Goal: Transaction & Acquisition: Book appointment/travel/reservation

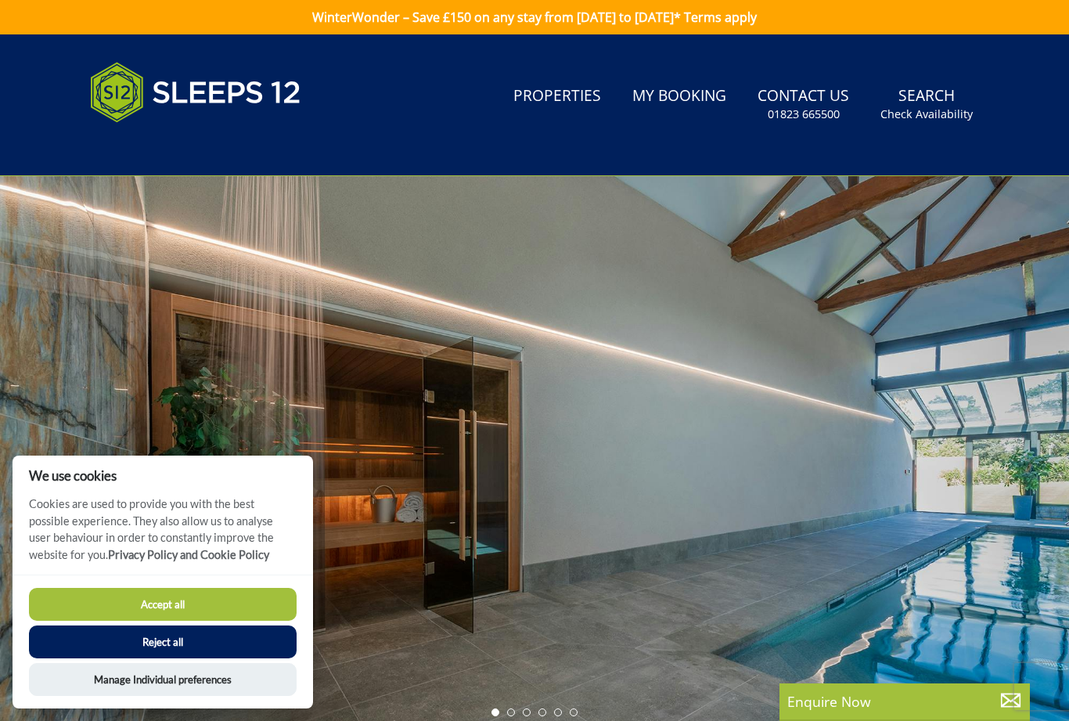
click at [209, 604] on button "Accept all" at bounding box center [163, 604] width 268 height 33
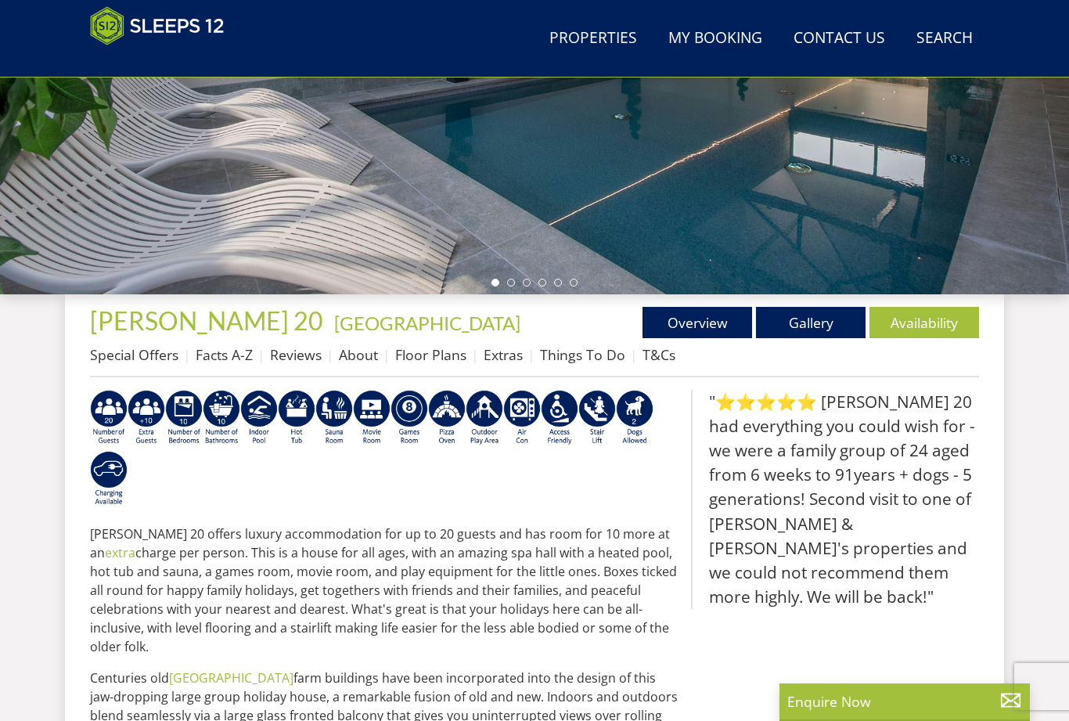
click at [801, 320] on link "Gallery" at bounding box center [811, 322] width 110 height 31
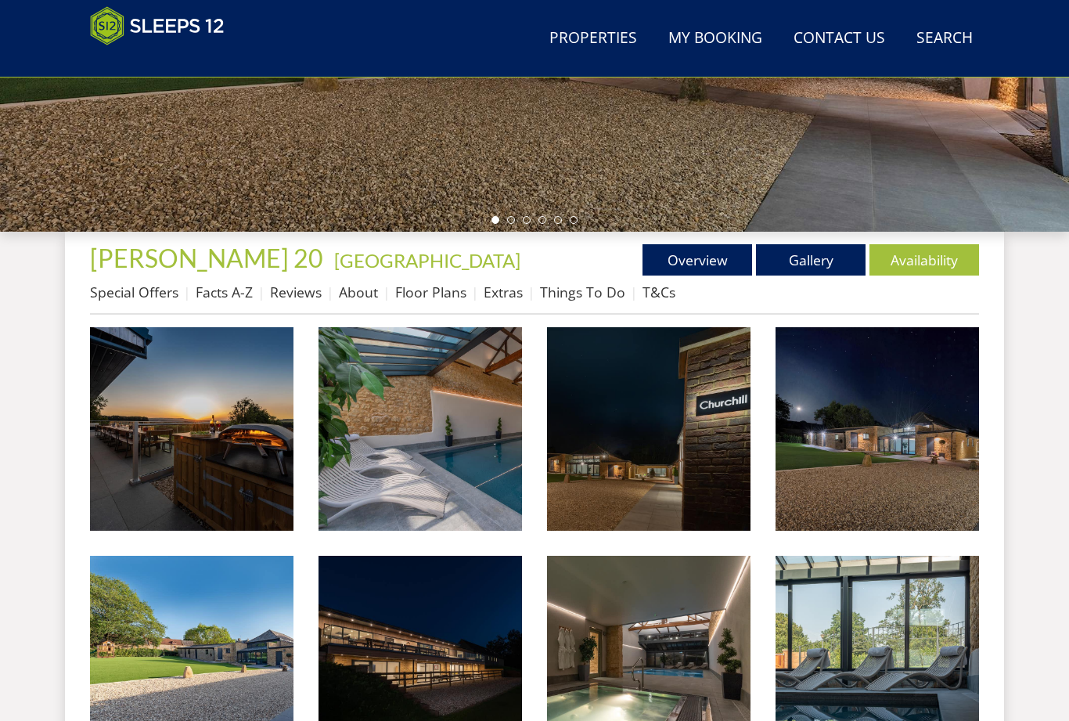
scroll to position [417, 0]
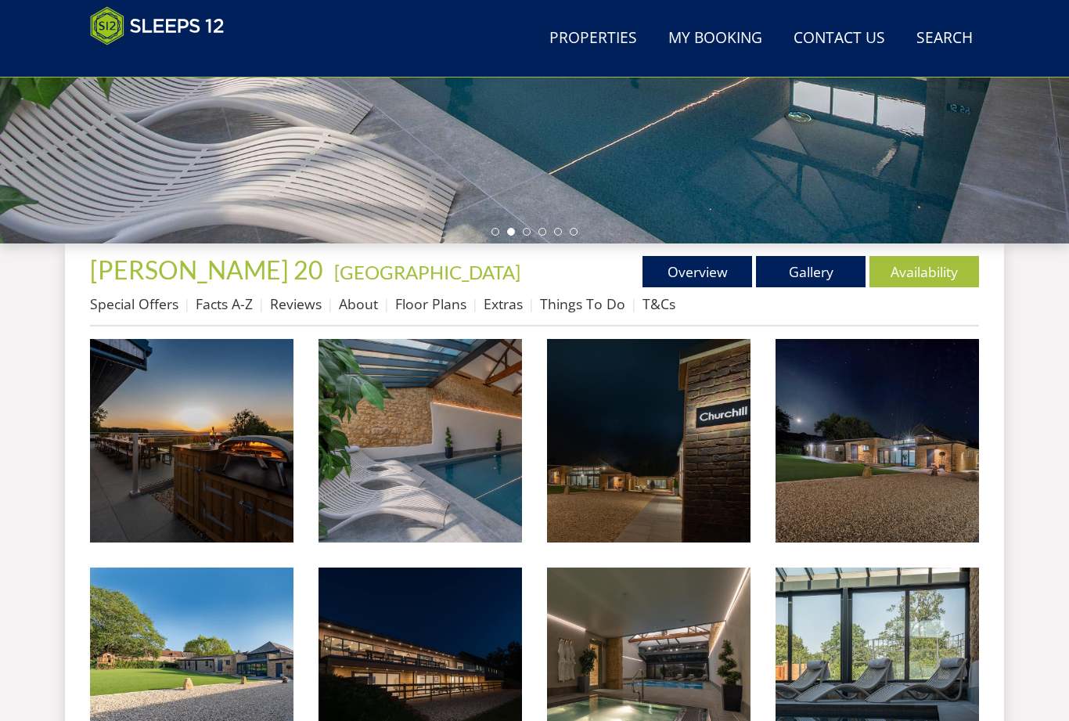
click at [236, 440] on img at bounding box center [192, 441] width 204 height 204
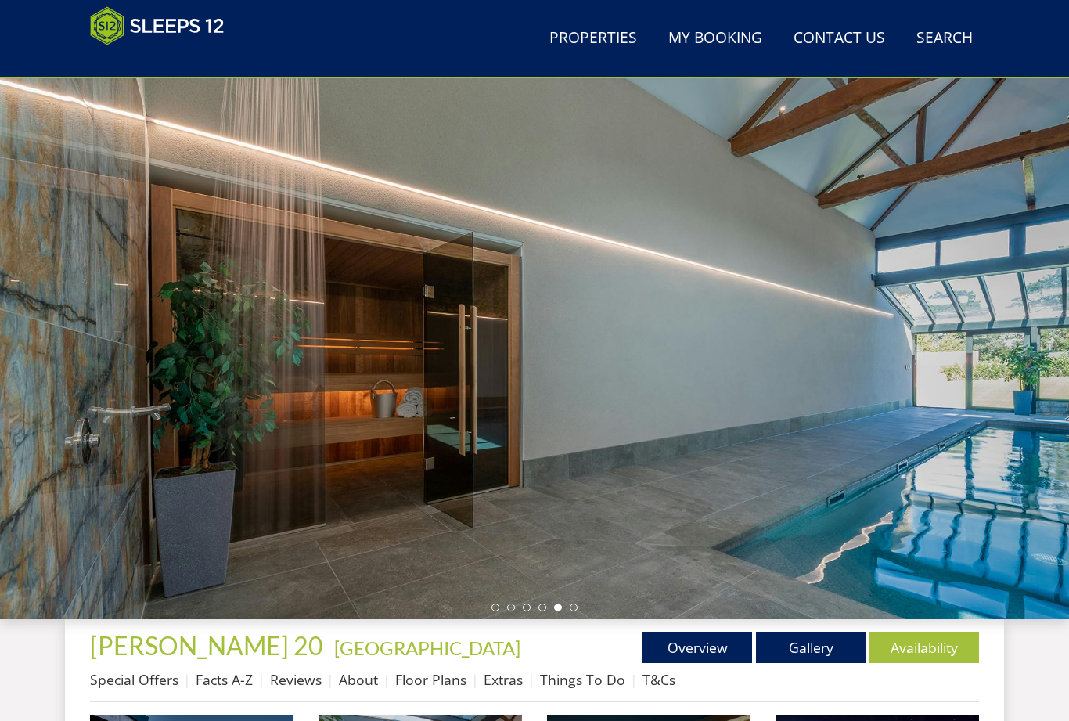
scroll to position [0, 0]
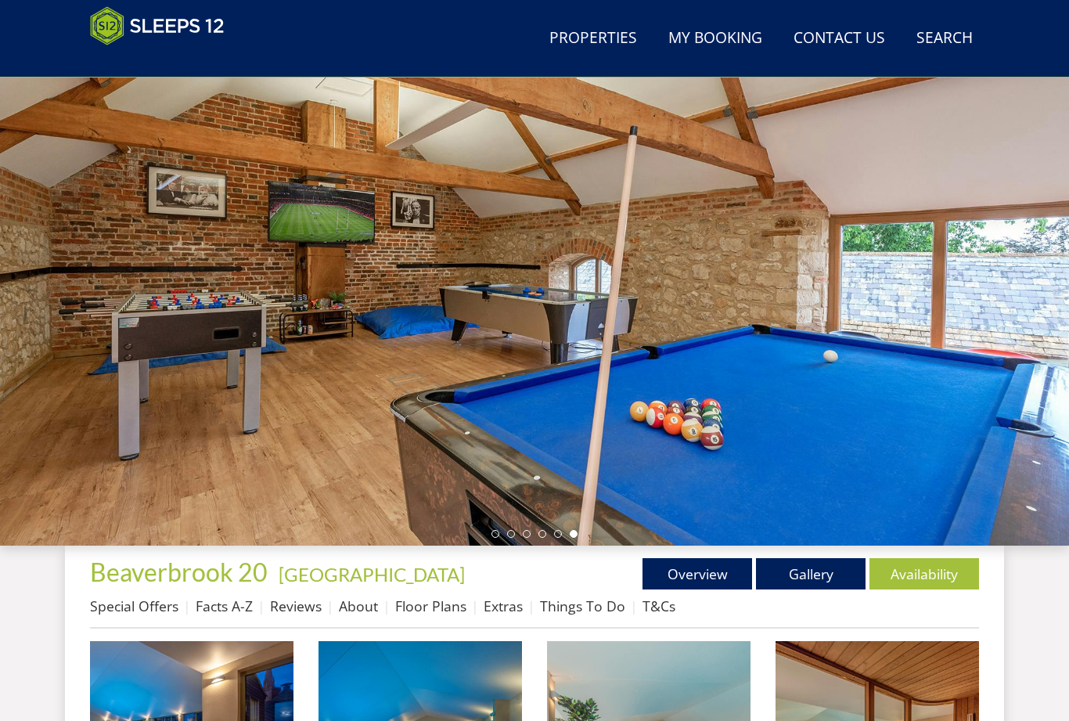
scroll to position [114, 0]
click at [808, 573] on link "Gallery" at bounding box center [811, 573] width 110 height 31
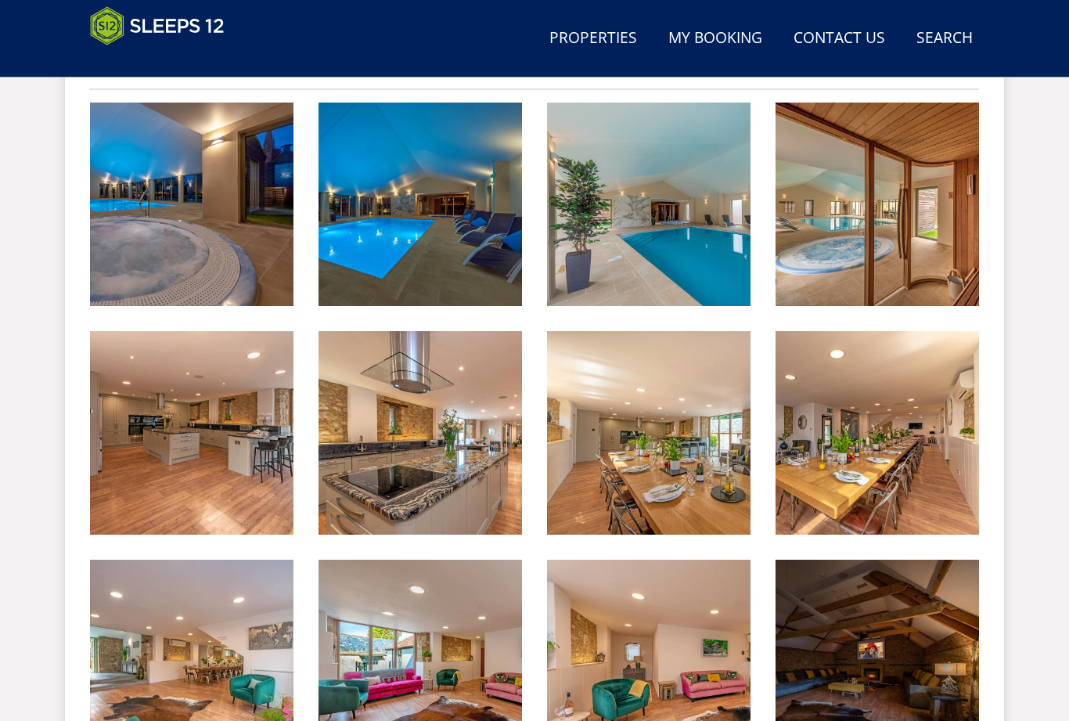
scroll to position [653, 0]
click at [229, 233] on img at bounding box center [192, 205] width 204 height 204
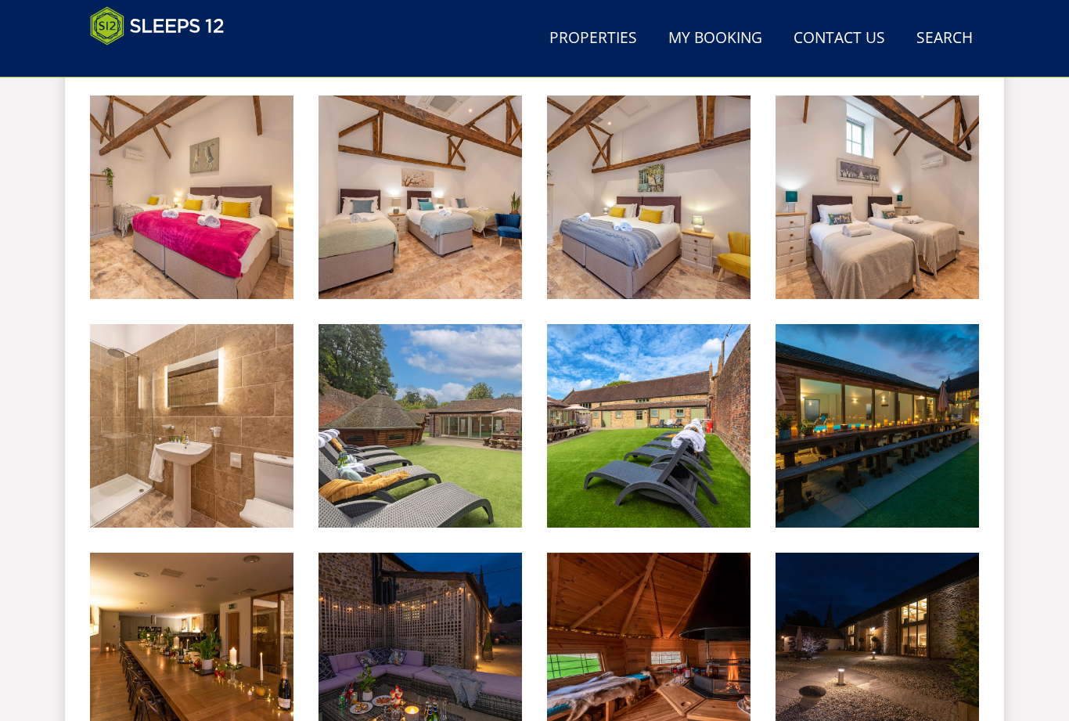
scroll to position [2030, 0]
